Goal: Information Seeking & Learning: Check status

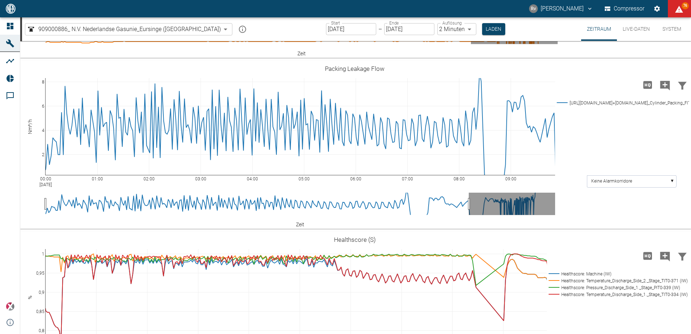
scroll to position [1048, 0]
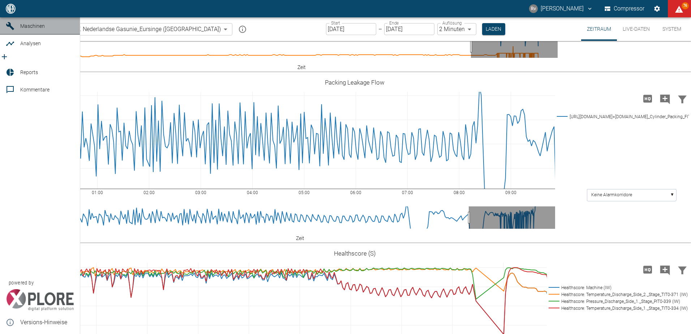
click at [11, 30] on icon at bounding box center [10, 26] width 8 height 8
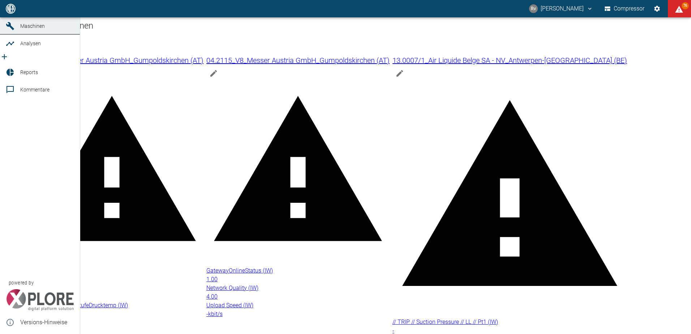
click at [15, 13] on div at bounding box center [11, 8] width 11 height 9
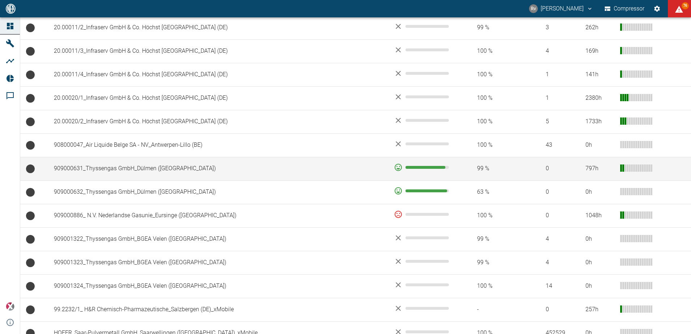
scroll to position [361, 0]
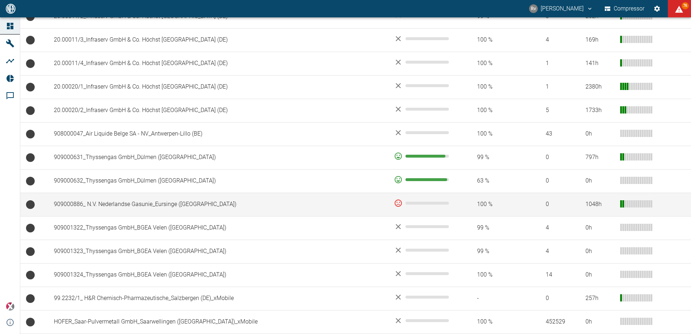
click at [120, 201] on td "909000886_ N.V. Nederlandse Gasunie_Eursinge ([GEOGRAPHIC_DATA])" at bounding box center [218, 204] width 340 height 23
